Goal: Transaction & Acquisition: Purchase product/service

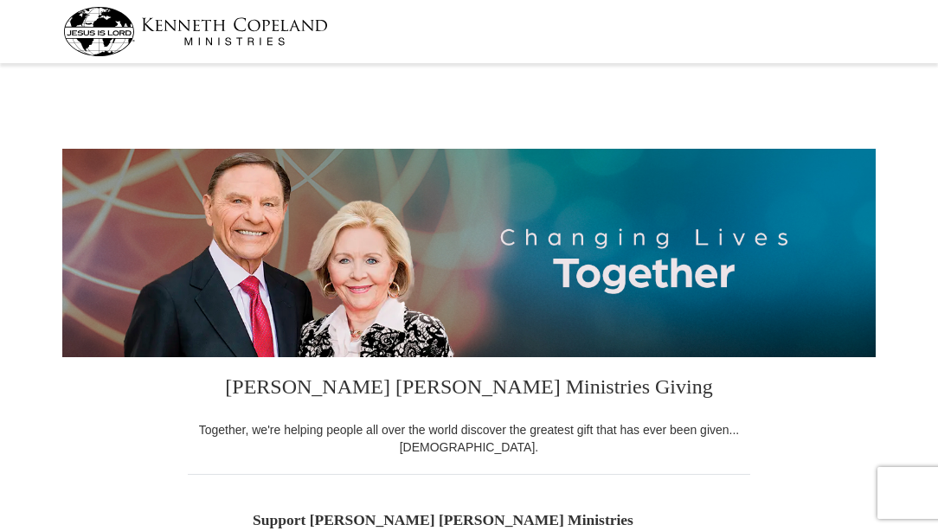
select select "TN"
click at [0, 0] on input "Other" at bounding box center [0, 0] width 0 height 0
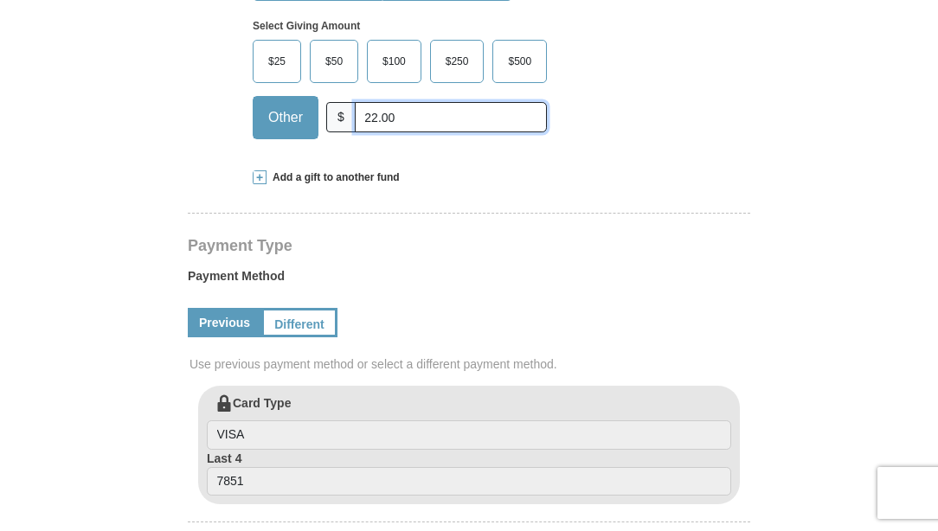
scroll to position [575, 0]
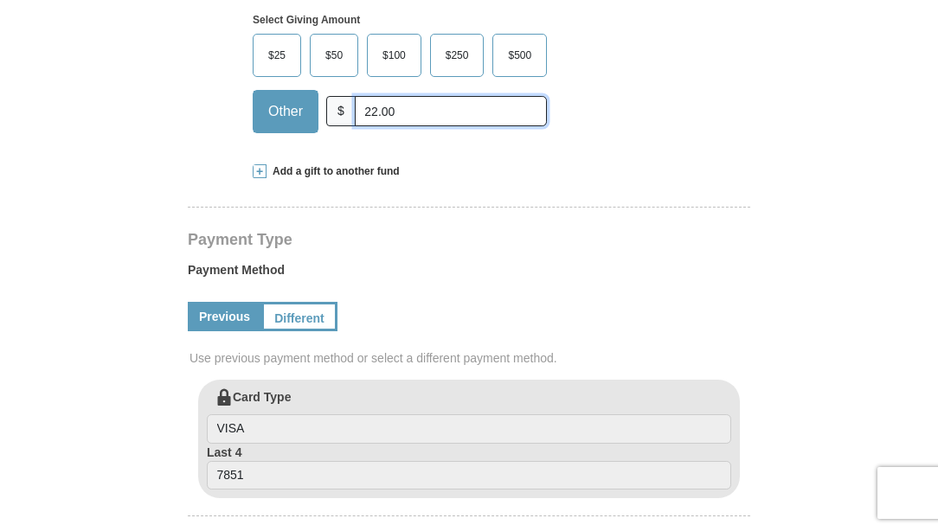
type input "22.00"
click at [260, 170] on span at bounding box center [260, 171] width 14 height 14
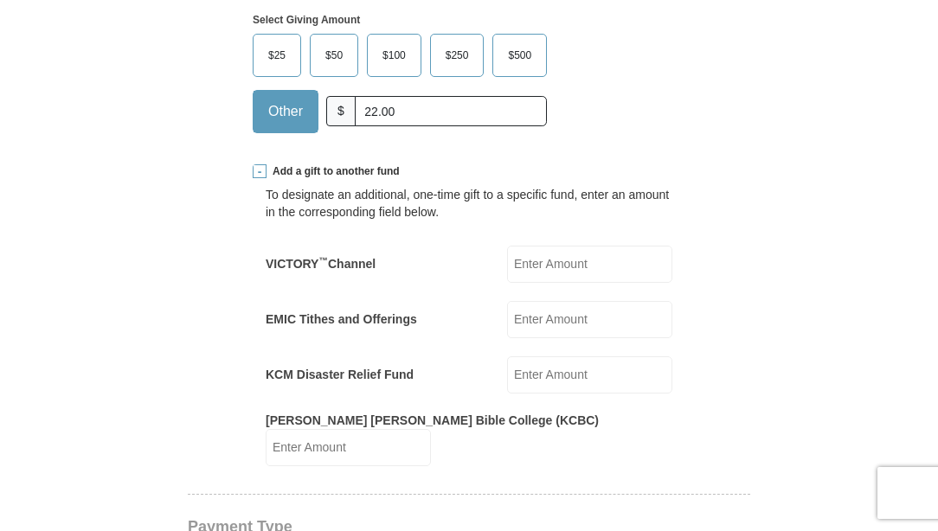
click at [529, 330] on input "EMIC Tithes and Offerings" at bounding box center [589, 319] width 165 height 37
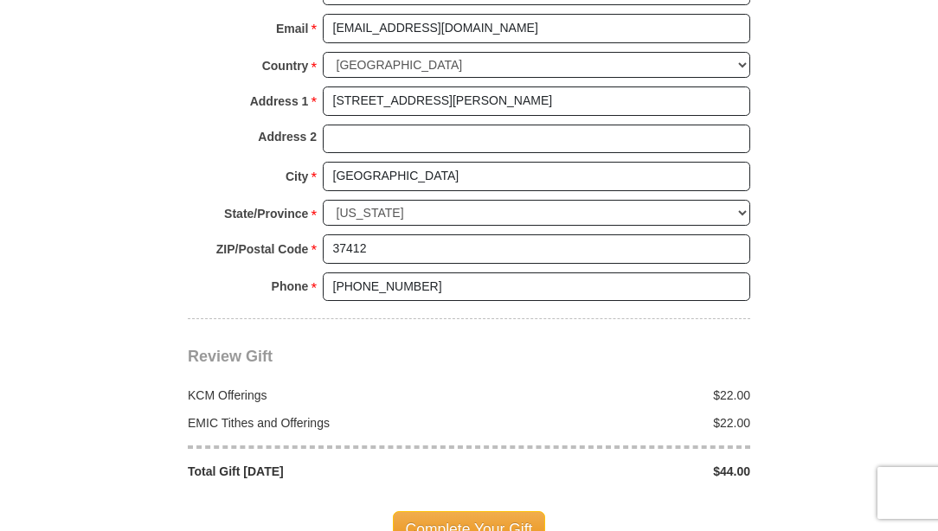
scroll to position [1552, 0]
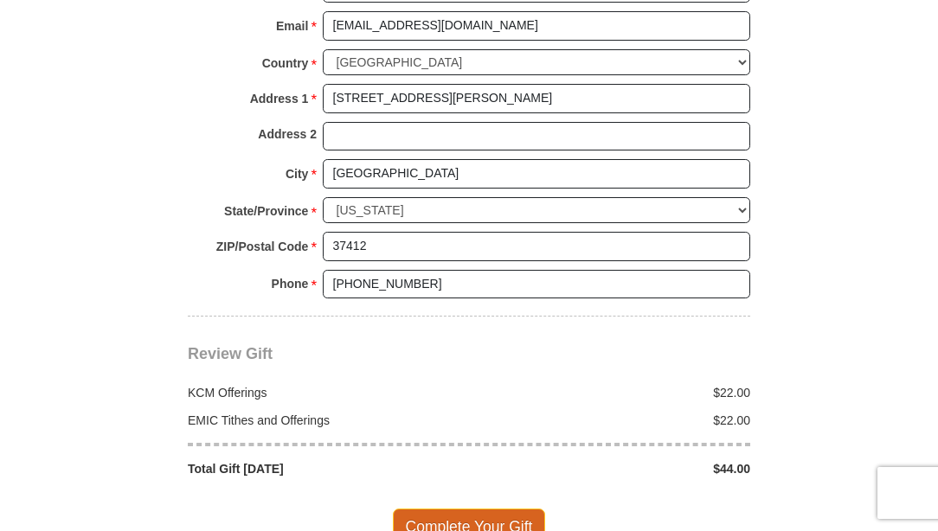
type input "22.00"
click at [462, 509] on span "Complete Your Gift" at bounding box center [469, 527] width 153 height 36
